Goal: Transaction & Acquisition: Book appointment/travel/reservation

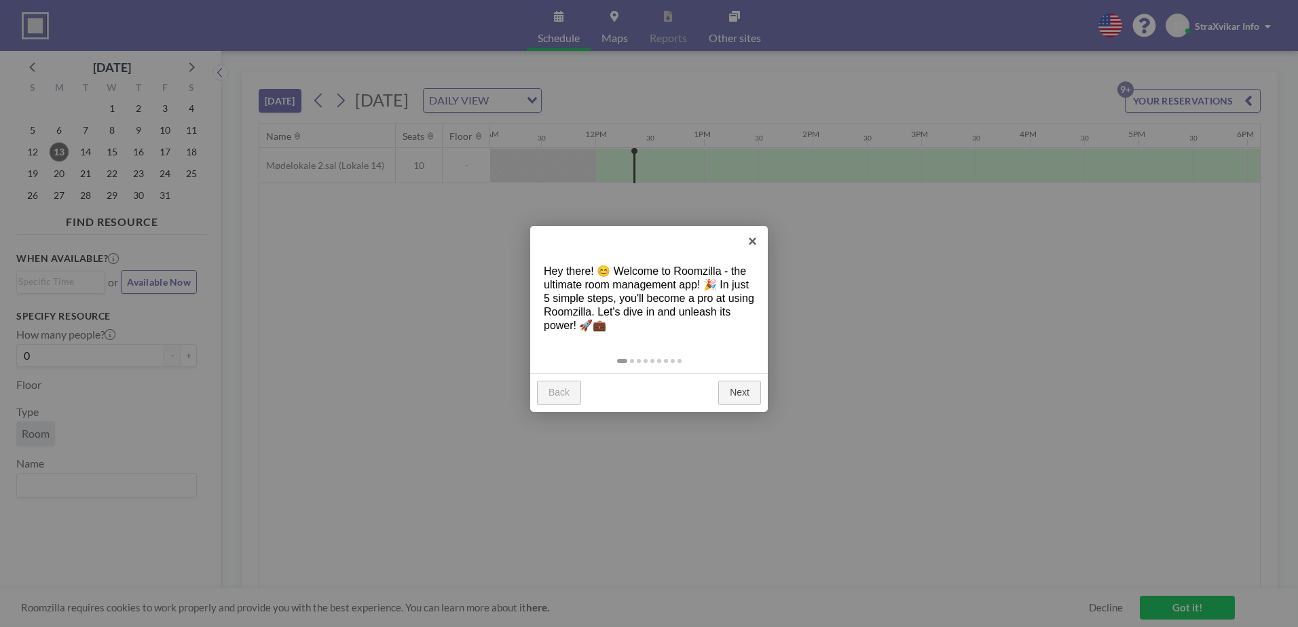
scroll to position [0, 1249]
drag, startPoint x: 756, startPoint y: 242, endPoint x: 762, endPoint y: 238, distance: 7.9
click at [756, 242] on link "×" at bounding box center [752, 241] width 31 height 31
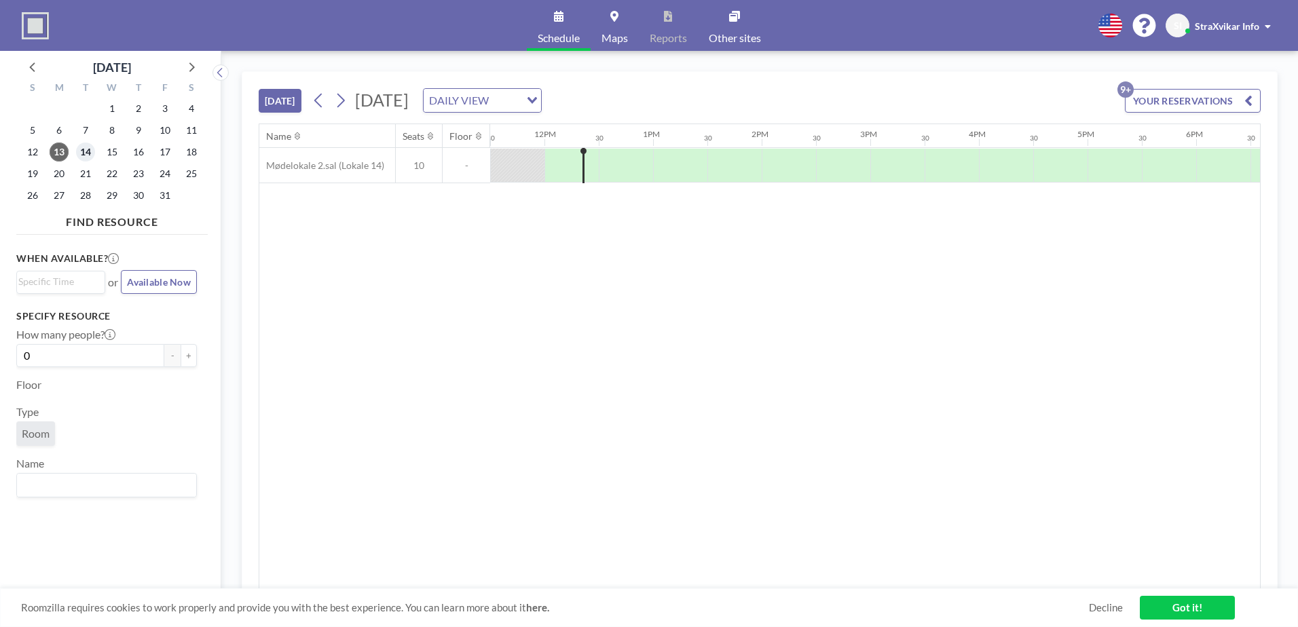
click at [86, 149] on span "14" at bounding box center [85, 152] width 19 height 19
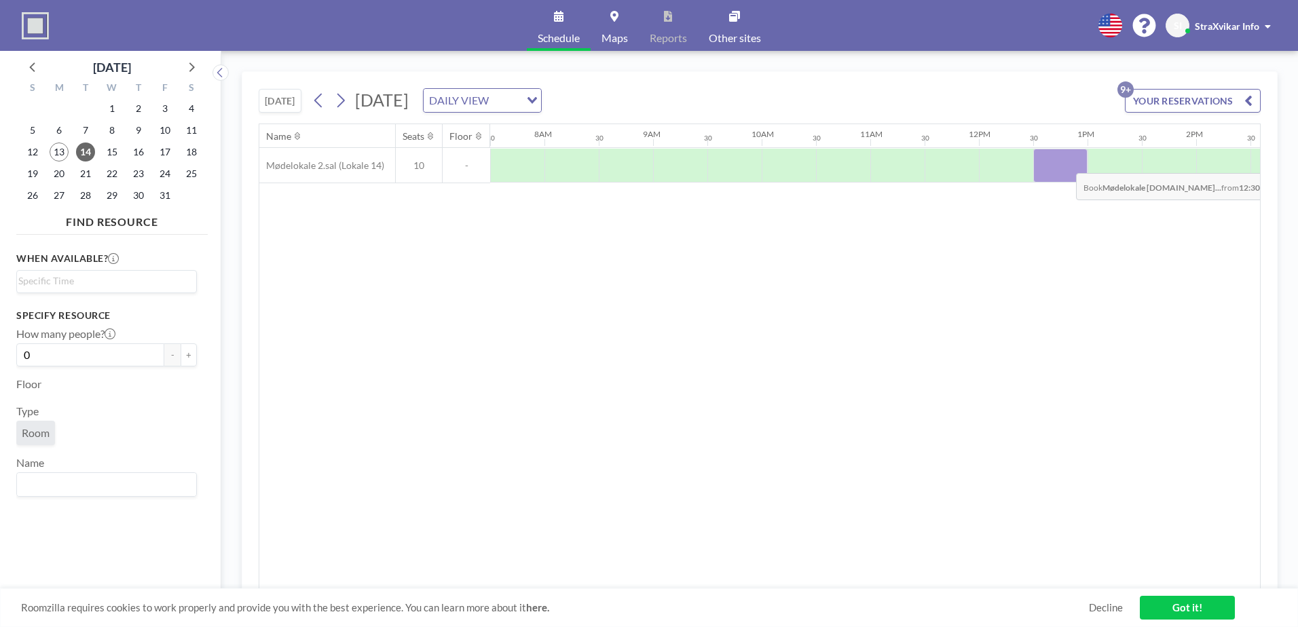
click at [1065, 163] on div at bounding box center [1060, 166] width 54 height 34
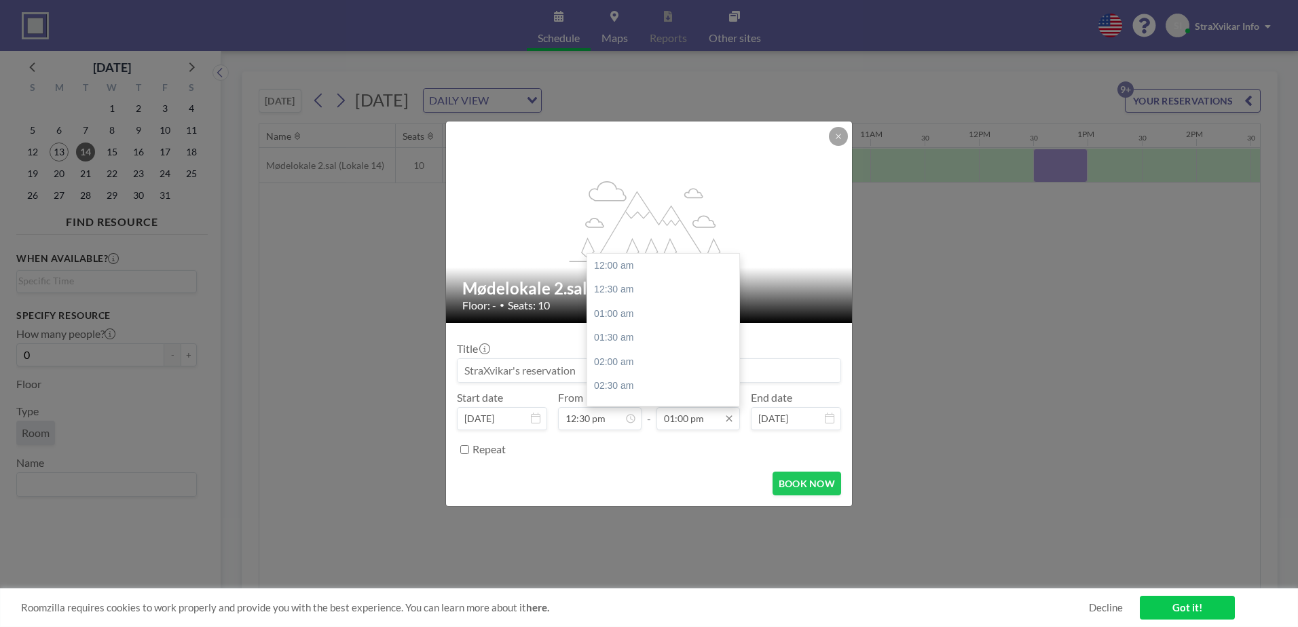
scroll to position [628, 0]
click at [699, 422] on input "01:00 pm" at bounding box center [699, 418] width 84 height 23
click at [654, 365] on div "04:30 pm" at bounding box center [666, 367] width 159 height 24
type input "04:30 pm"
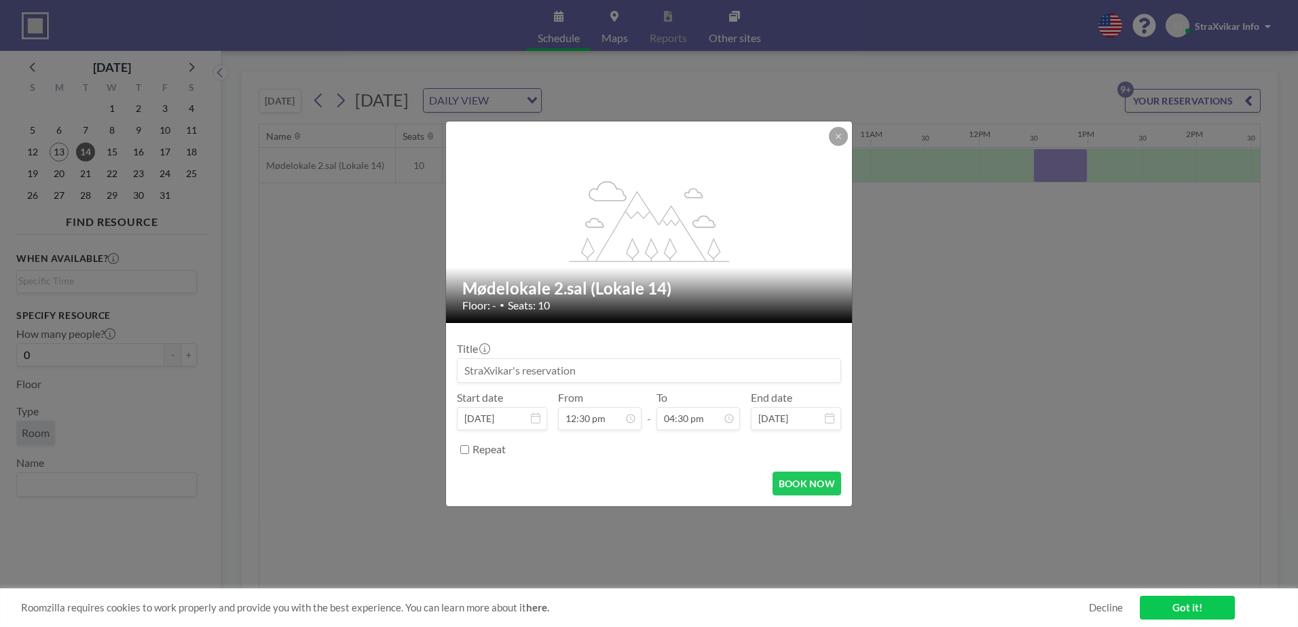
scroll to position [798, 0]
click at [820, 479] on button "BOOK NOW" at bounding box center [807, 484] width 69 height 24
